Goal: Information Seeking & Learning: Check status

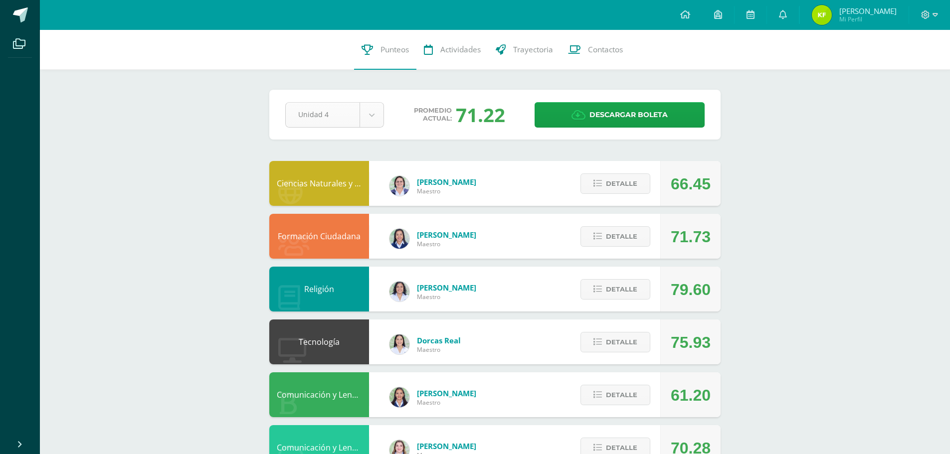
click at [375, 115] on body "Archivos Cerrar panel Configuración Cerrar sesión Kwong Yih Joel Mi Perfil Avis…" at bounding box center [475, 456] width 950 height 913
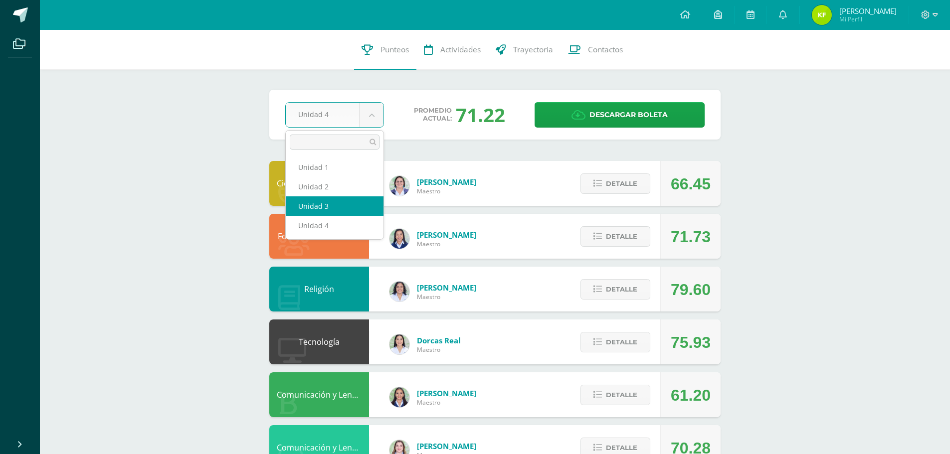
select select "Unidad 3"
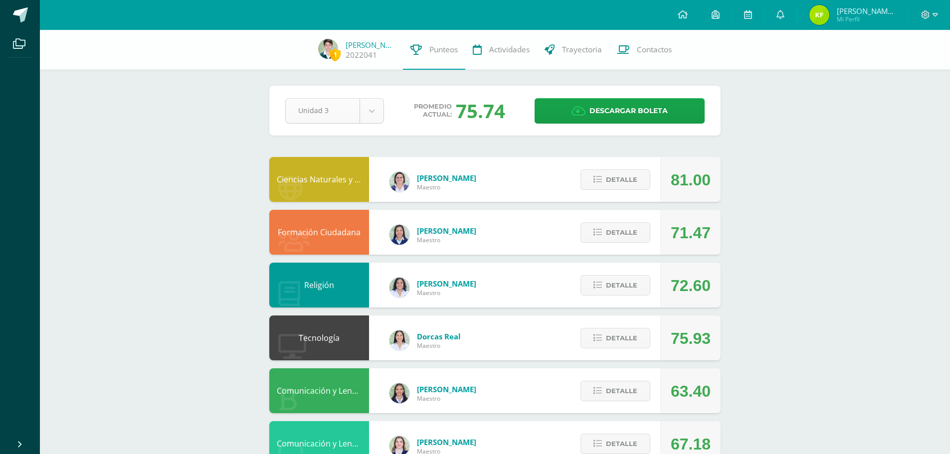
click at [371, 120] on body "Archivos Cerrar panel Configuración Cerrar sesión Kwong Yih Joel Mi Perfil Avis…" at bounding box center [475, 454] width 950 height 909
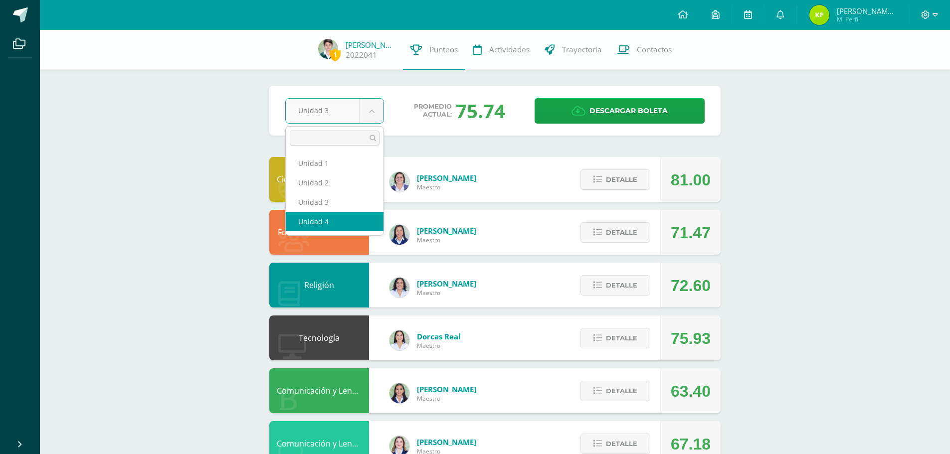
select select "Unidad 4"
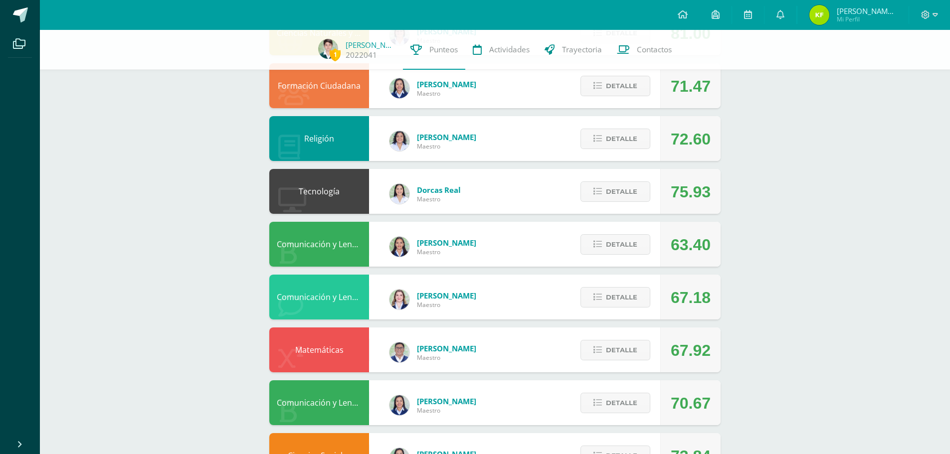
scroll to position [150, 0]
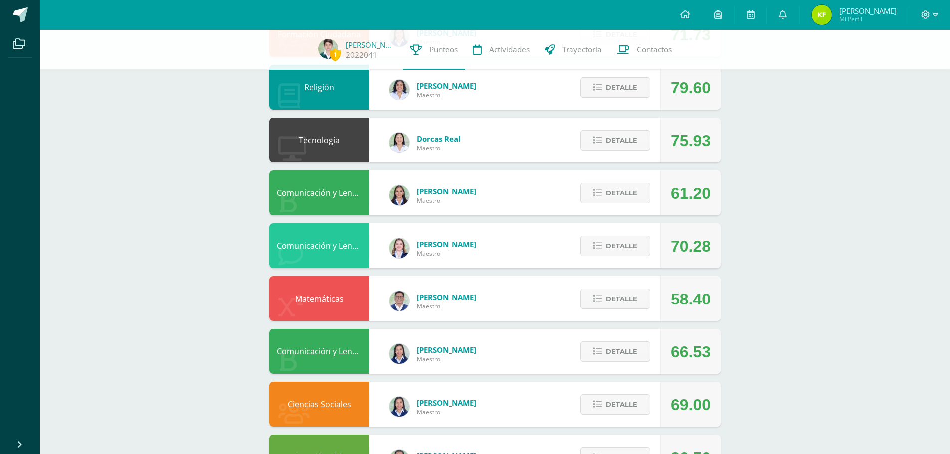
scroll to position [200, 0]
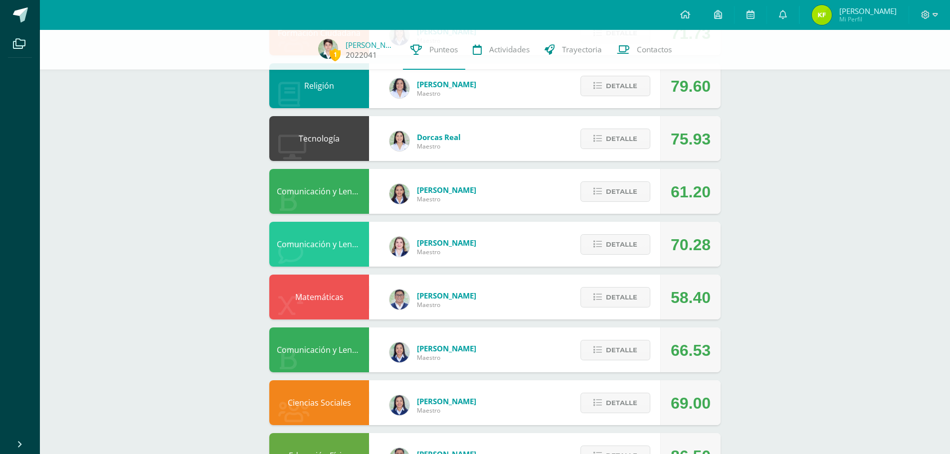
click at [339, 54] on span "1" at bounding box center [335, 54] width 11 height 12
click at [368, 48] on link "[PERSON_NAME]" at bounding box center [371, 45] width 50 height 10
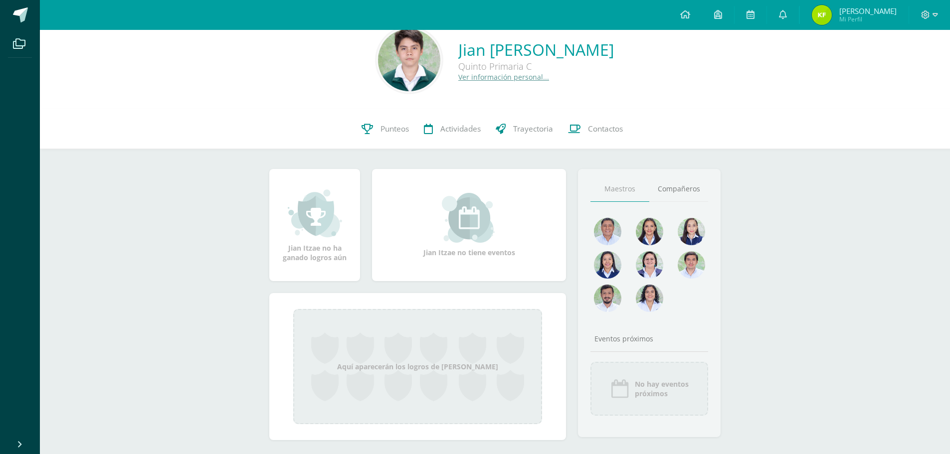
scroll to position [37, 0]
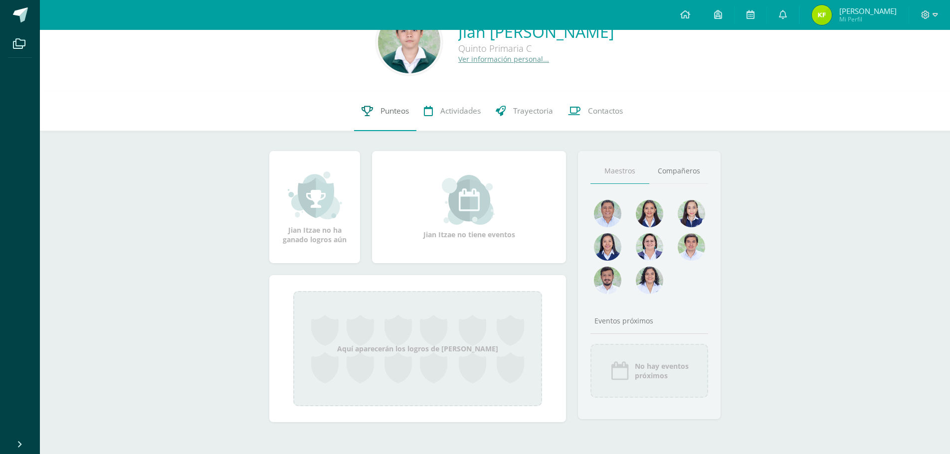
click at [392, 110] on span "Punteos" at bounding box center [395, 111] width 28 height 10
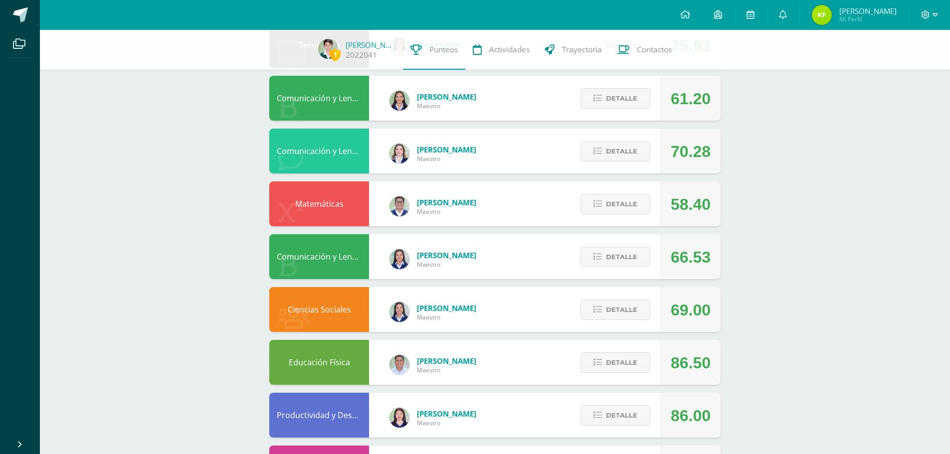
scroll to position [299, 0]
